Goal: Task Accomplishment & Management: Complete application form

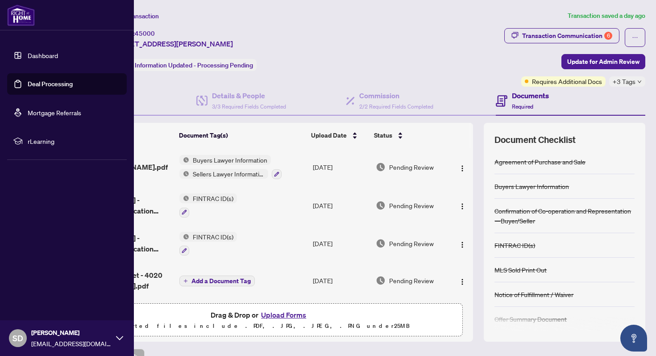
click at [40, 51] on link "Dashboard" at bounding box center [43, 55] width 30 height 8
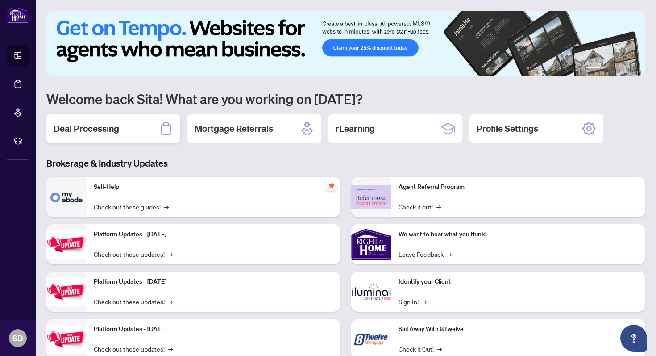
click at [110, 134] on h2 "Deal Processing" at bounding box center [87, 128] width 66 height 13
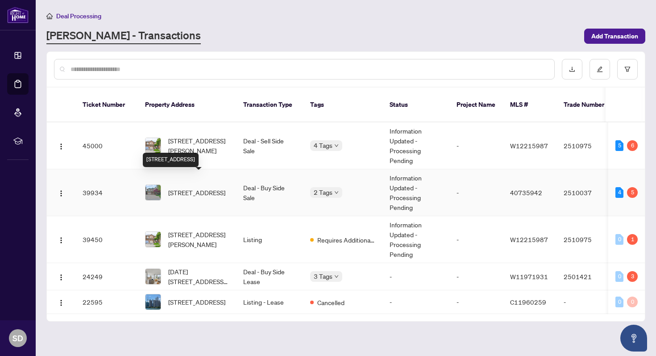
click at [210, 188] on span "[STREET_ADDRESS]" at bounding box center [196, 193] width 57 height 10
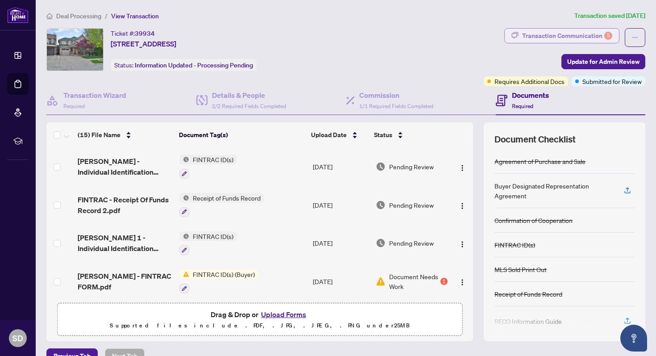
click at [580, 38] on div "Transaction Communication 5" at bounding box center [567, 36] width 90 height 14
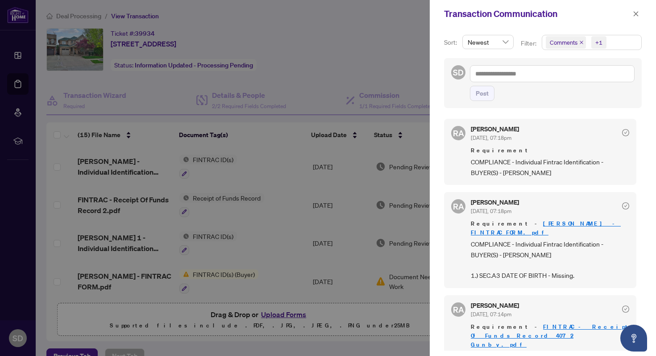
click at [386, 49] on div at bounding box center [328, 178] width 656 height 356
click at [640, 12] on button "button" at bounding box center [636, 13] width 12 height 11
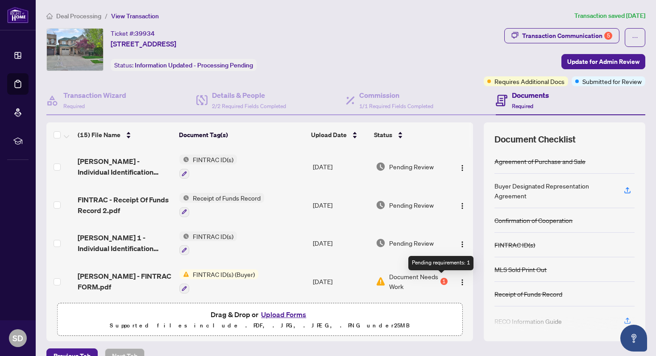
click at [441, 278] on div "1" at bounding box center [444, 281] width 7 height 7
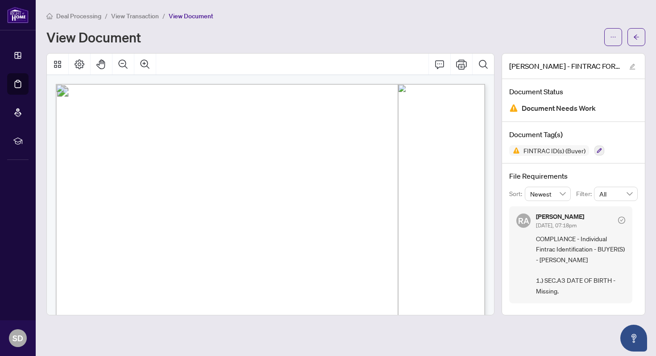
click at [627, 38] on div at bounding box center [625, 37] width 41 height 18
click at [645, 35] on button "button" at bounding box center [637, 37] width 18 height 18
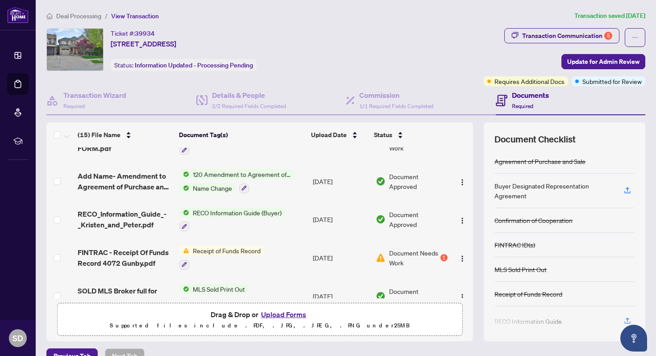
scroll to position [164, 0]
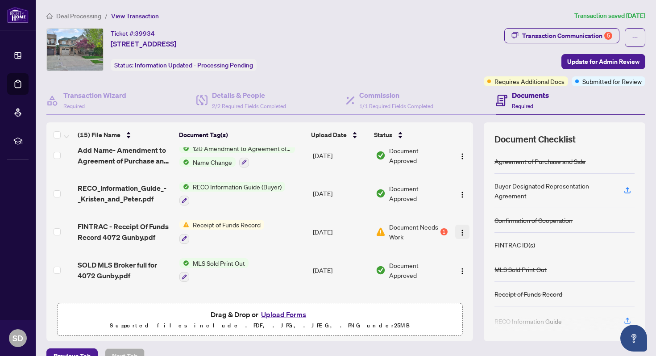
click at [460, 232] on span "button" at bounding box center [462, 232] width 7 height 10
click at [282, 235] on td "Receipt of Funds Record" at bounding box center [242, 232] width 133 height 38
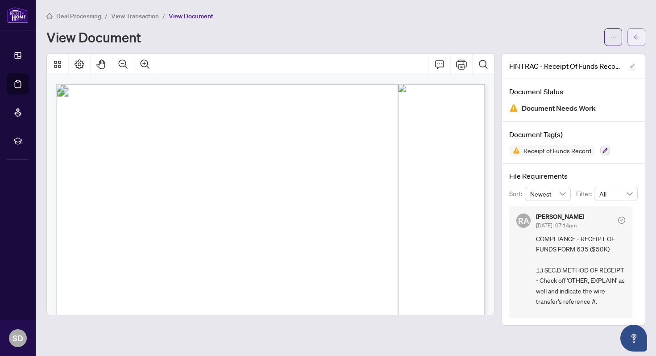
click at [642, 43] on button "button" at bounding box center [637, 37] width 18 height 18
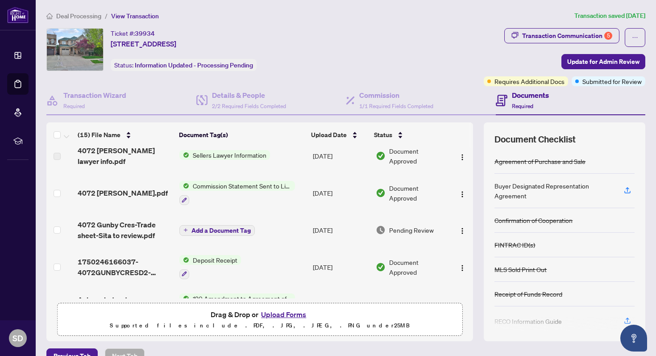
scroll to position [317, 0]
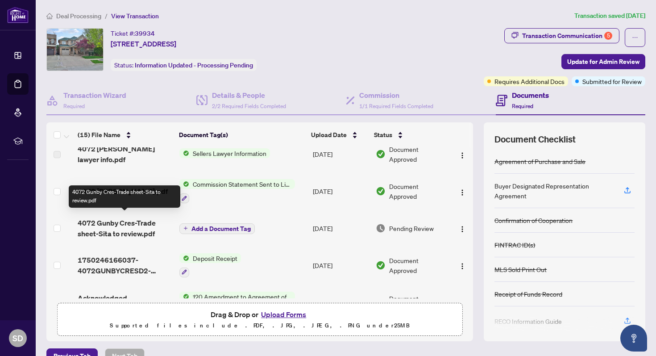
click at [132, 226] on span "4072 Gunby Cres-Trade sheet-Sita to review.pdf" at bounding box center [125, 227] width 95 height 21
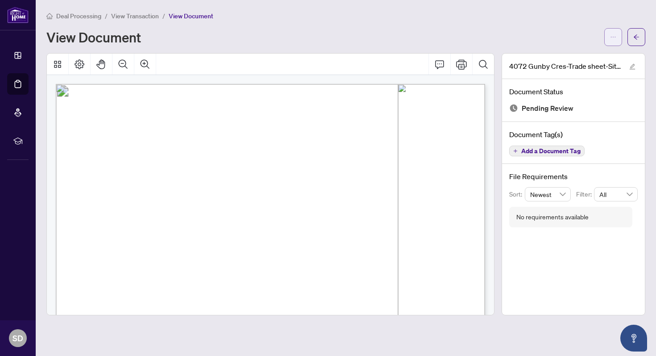
click at [620, 36] on button "button" at bounding box center [614, 37] width 18 height 18
click at [431, 33] on div "View Document" at bounding box center [322, 37] width 553 height 14
click at [638, 34] on icon "arrow-left" at bounding box center [637, 37] width 6 height 6
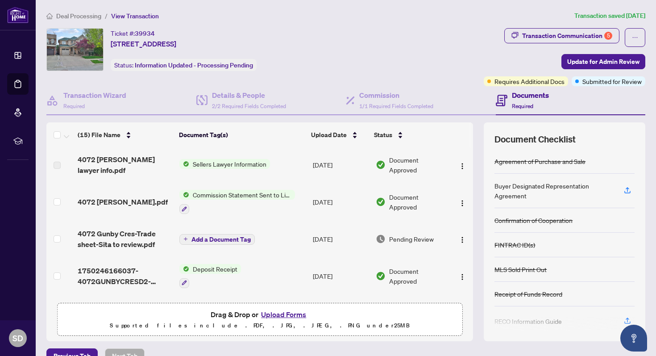
scroll to position [307, 0]
click at [459, 236] on img "button" at bounding box center [462, 239] width 7 height 7
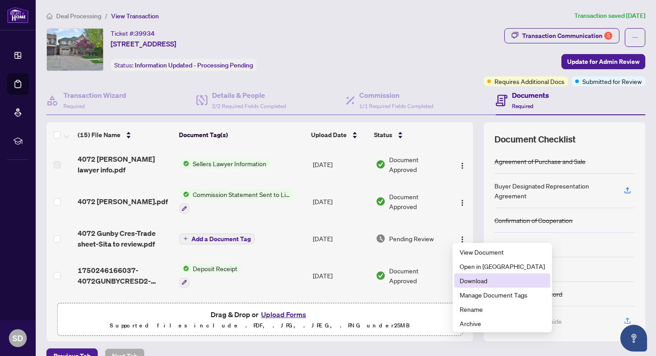
click at [469, 285] on li "Download" at bounding box center [503, 280] width 96 height 14
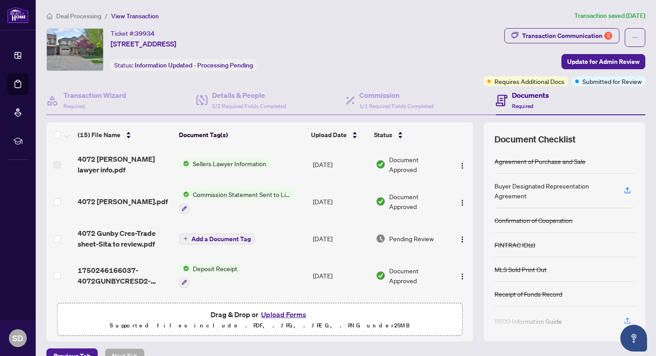
click at [287, 317] on button "Upload Forms" at bounding box center [284, 315] width 50 height 12
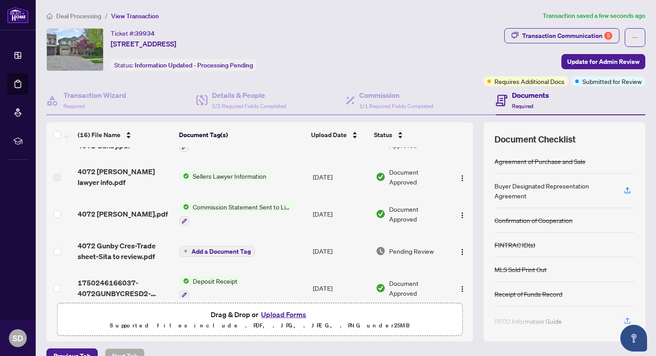
scroll to position [0, 0]
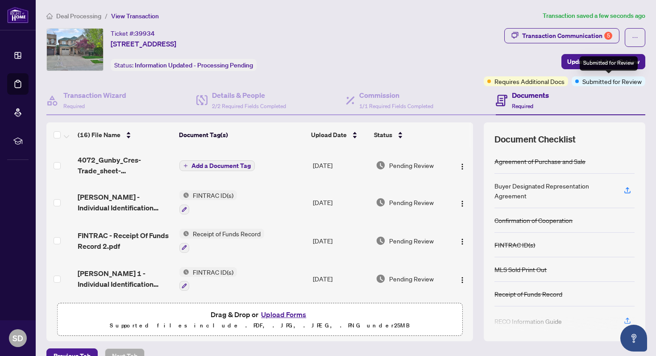
click at [609, 63] on div "Submitted for Review" at bounding box center [609, 63] width 58 height 14
click at [578, 63] on span "Update for Admin Review" at bounding box center [603, 61] width 72 height 14
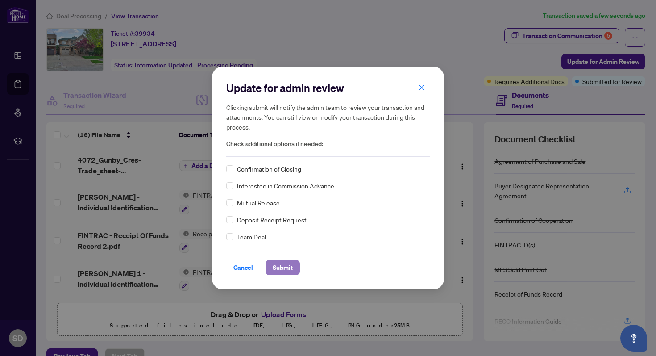
click at [279, 269] on span "Submit" at bounding box center [283, 267] width 20 height 14
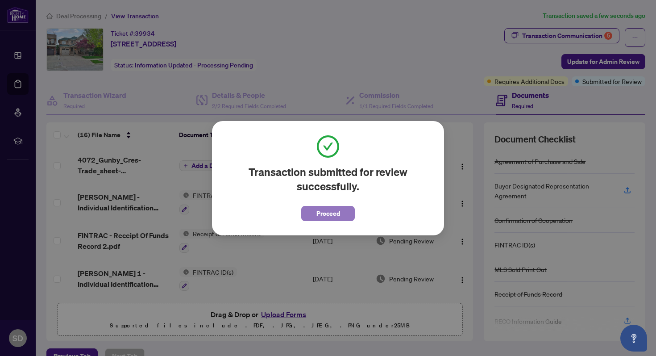
click at [338, 217] on span "Proceed" at bounding box center [329, 213] width 24 height 14
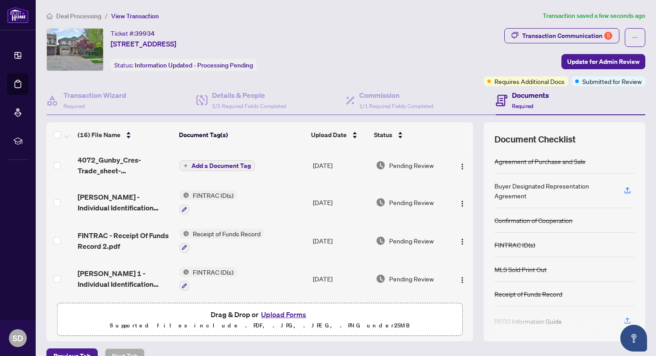
click at [625, 51] on div "Transaction Communication 5 Update for Admin Review Requires Additional Docs Su…" at bounding box center [565, 57] width 162 height 58
click at [616, 64] on span "Update for Admin Review" at bounding box center [603, 61] width 72 height 14
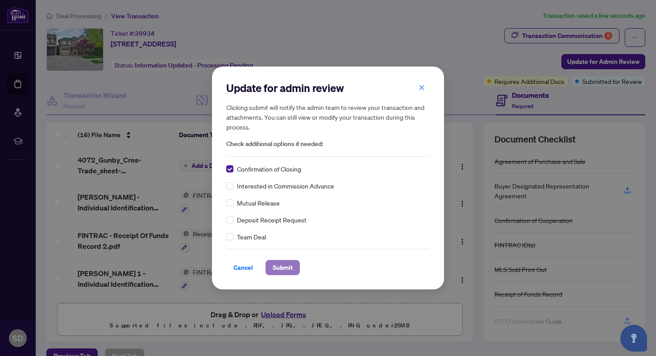
click at [288, 271] on span "Submit" at bounding box center [283, 267] width 20 height 14
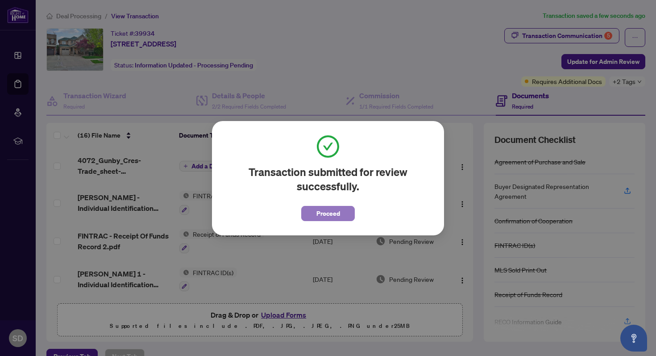
click at [339, 209] on span "Proceed" at bounding box center [329, 213] width 24 height 14
